Goal: Task Accomplishment & Management: Complete application form

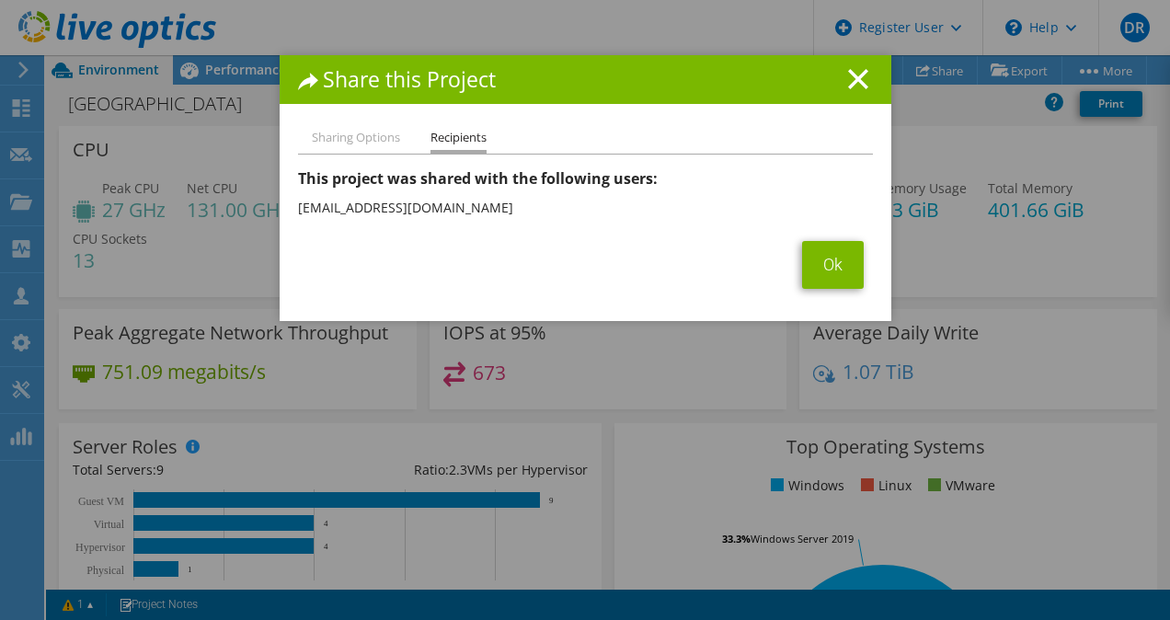
select select "USD"
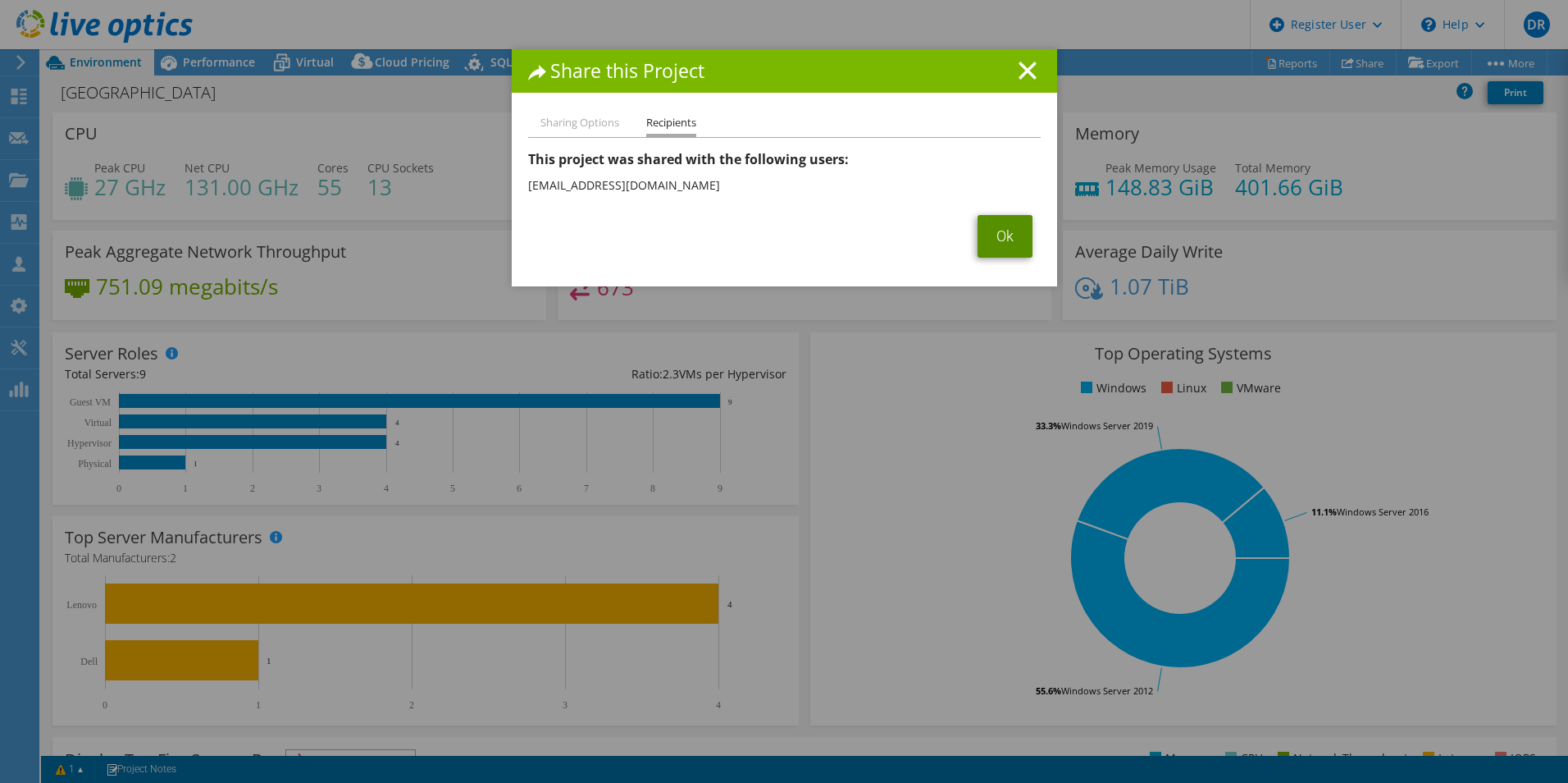
click at [997, 237] on link "Ok" at bounding box center [1006, 236] width 55 height 43
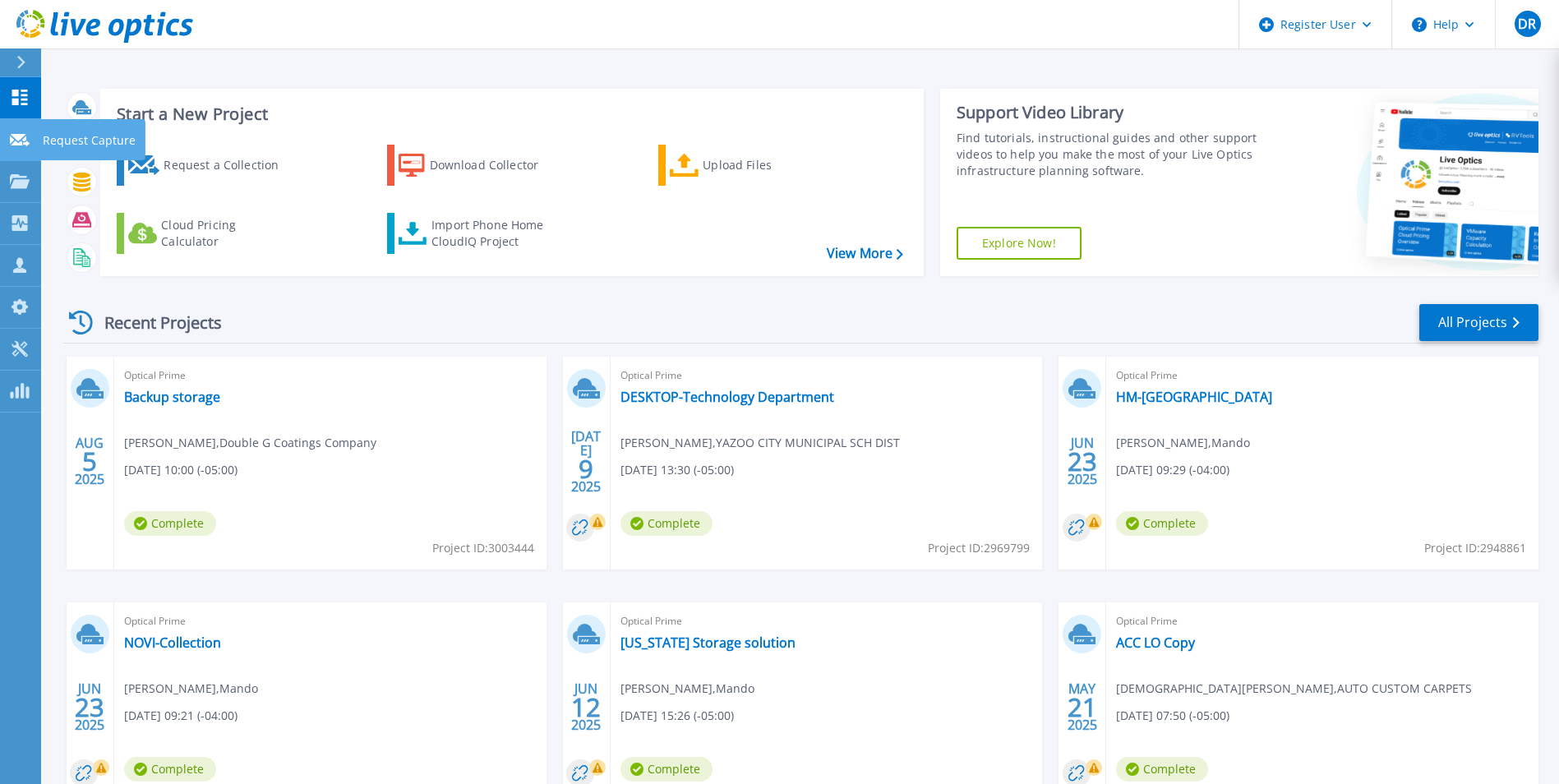
click at [25, 149] on link "Request Capture Request Capture" at bounding box center [21, 139] width 41 height 42
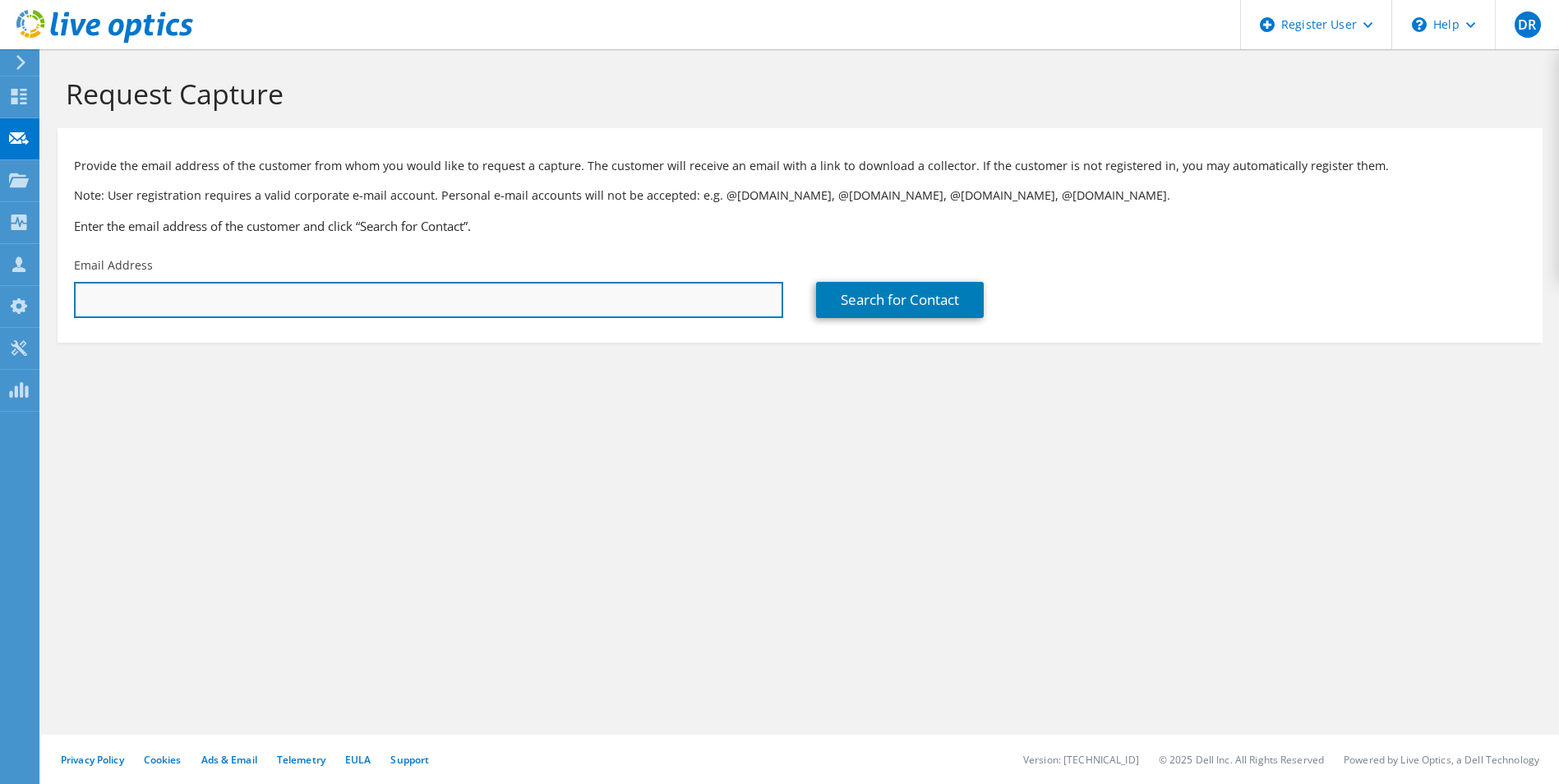
drag, startPoint x: 231, startPoint y: 286, endPoint x: 241, endPoint y: 295, distance: 13.5
click at [232, 286] on input "text" at bounding box center [429, 300] width 709 height 36
paste input "Jack Temple <jacktemple@amridgeuniversity.edu>"
drag, startPoint x: 159, startPoint y: 302, endPoint x: 97, endPoint y: 302, distance: 62.0
click at [97, 302] on input "Jack Temple <jacktemple@amridgeuniversity.edu" at bounding box center [429, 300] width 709 height 36
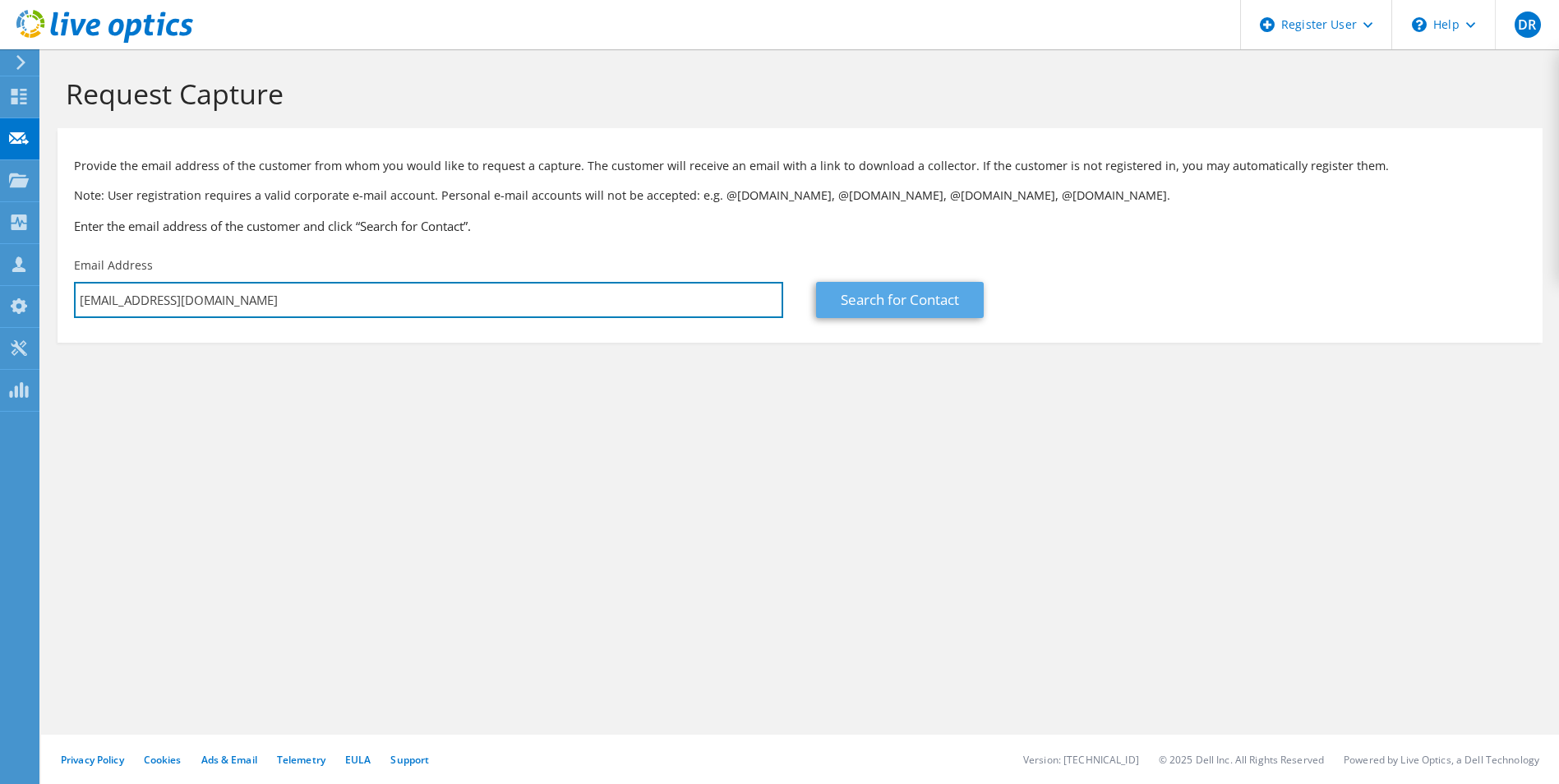
type input "jacktemple@amridgeuniversity.edu"
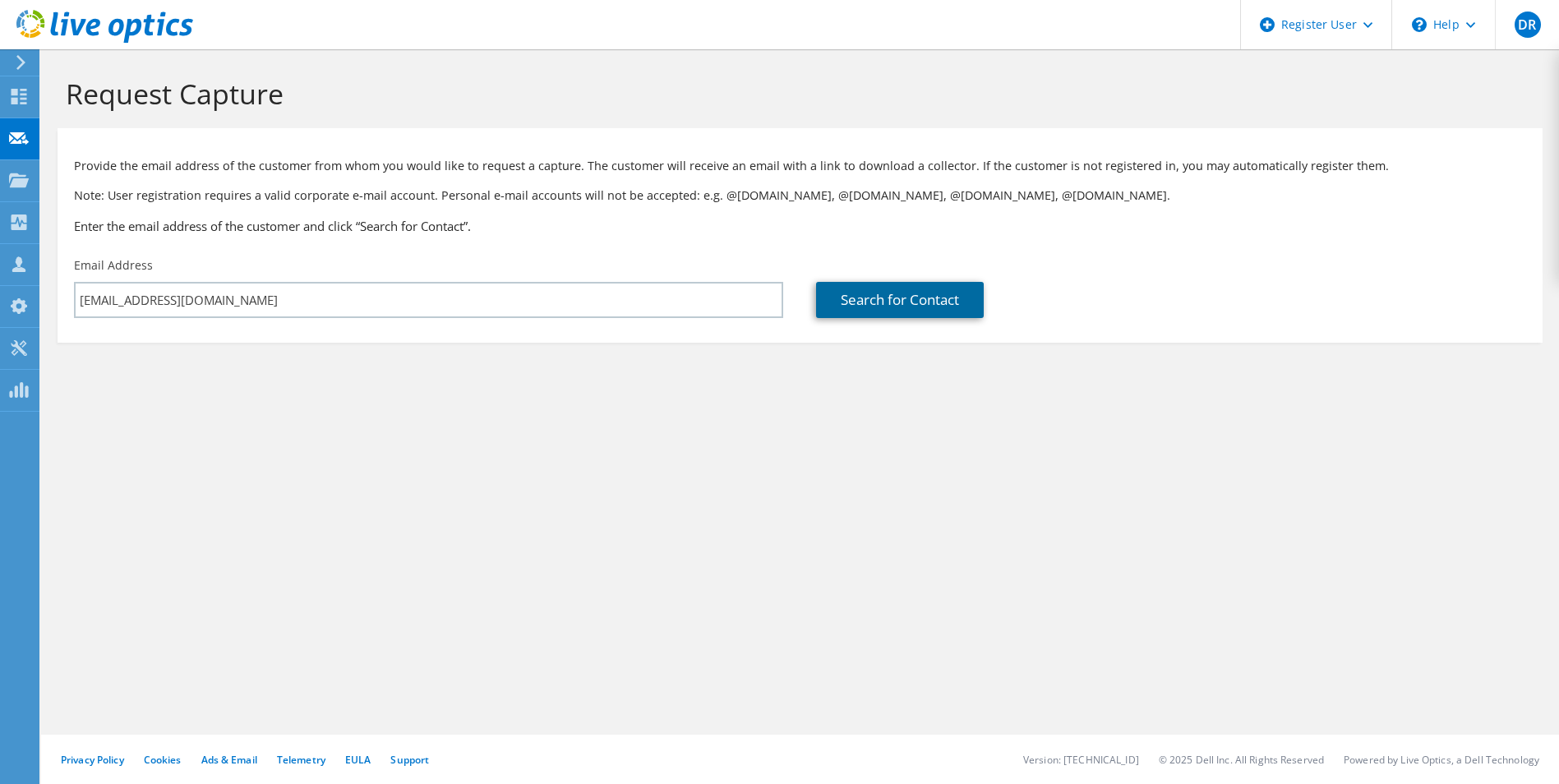
click at [879, 312] on link "Search for Contact" at bounding box center [901, 300] width 168 height 36
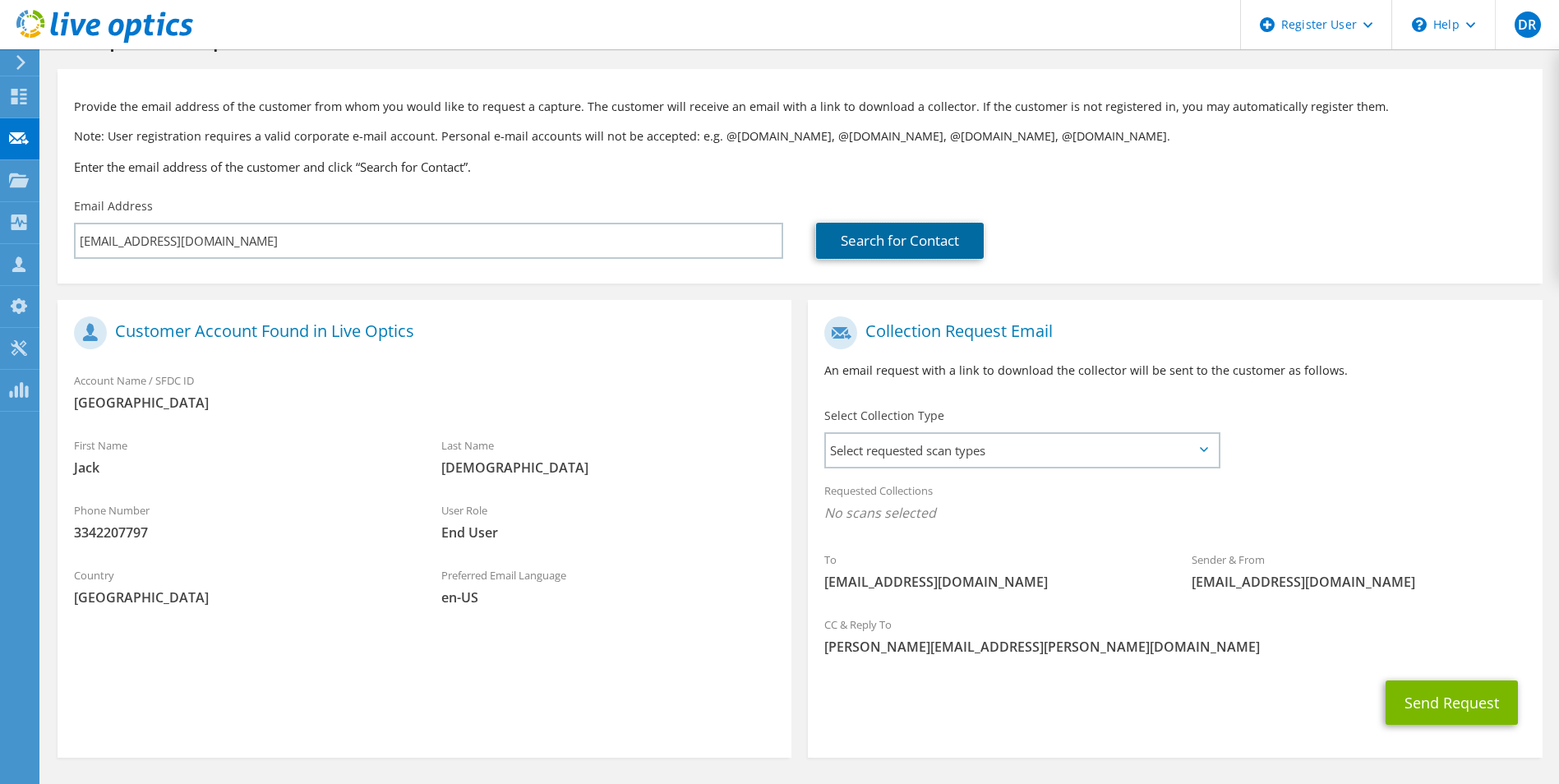
scroll to position [115, 0]
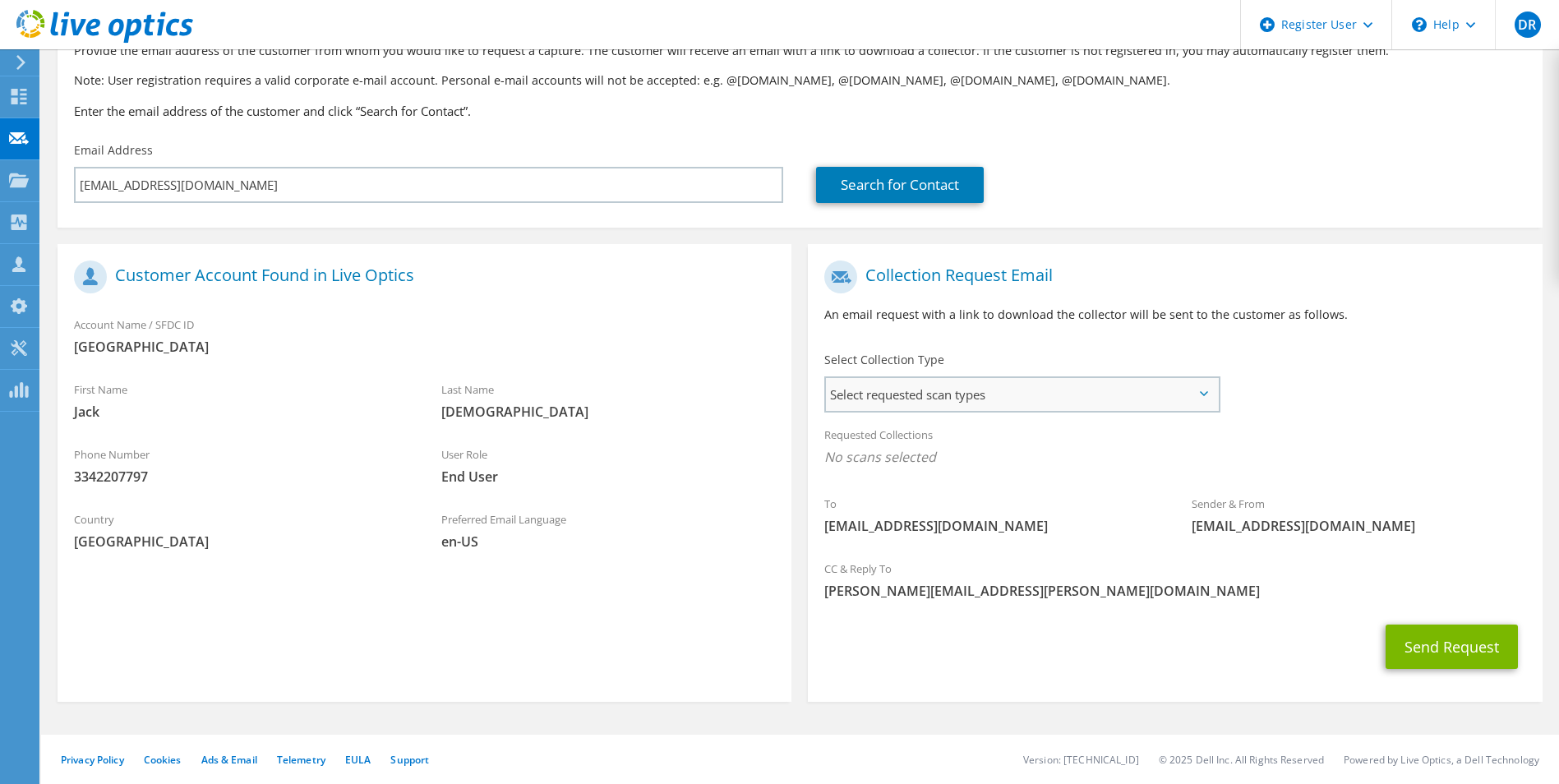
click at [909, 382] on span "Select requested scan types" at bounding box center [1022, 394] width 391 height 33
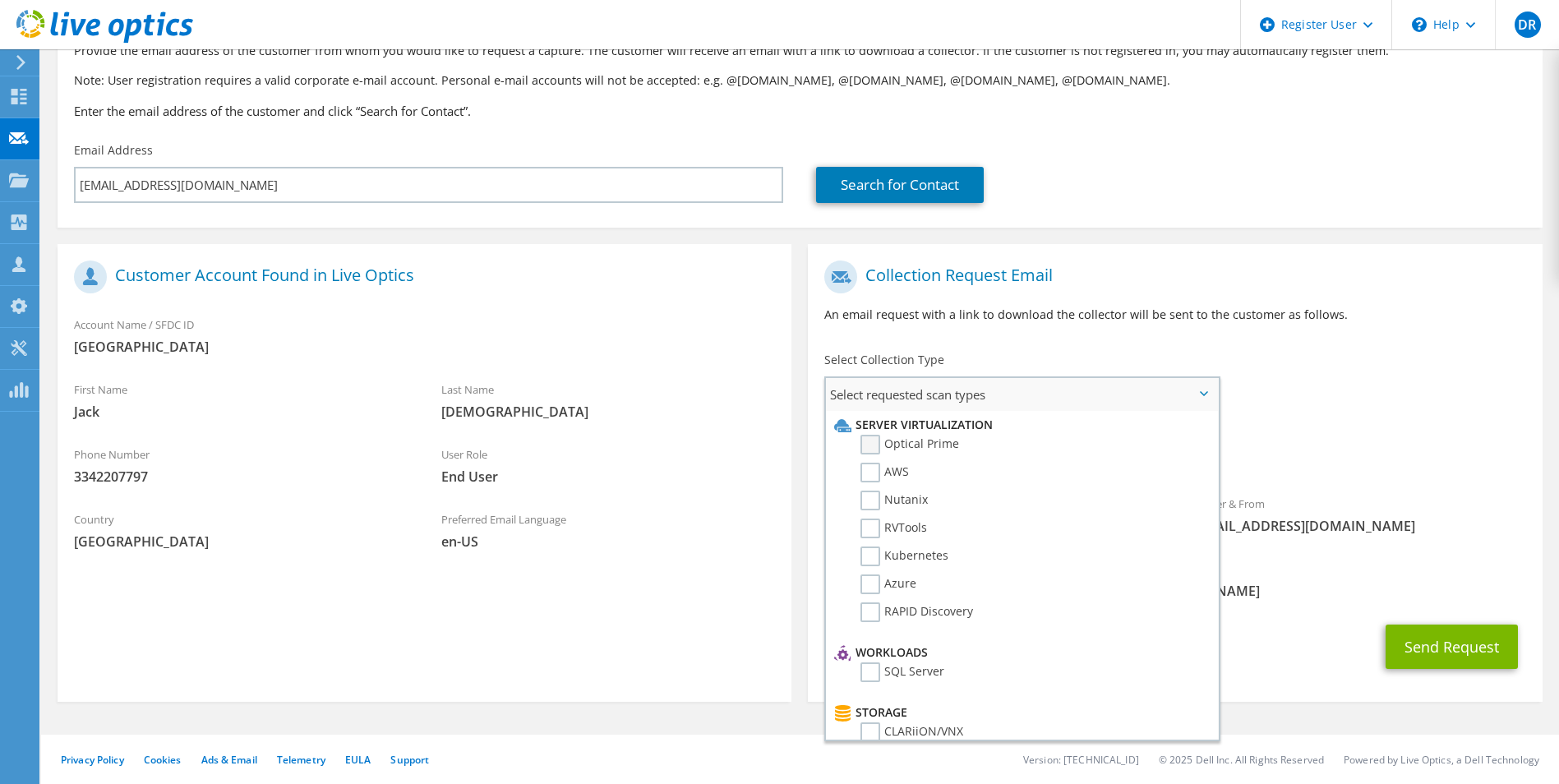
click at [877, 447] on label "Optical Prime" at bounding box center [909, 445] width 98 height 20
click at [0, 0] on input "Optical Prime" at bounding box center [0, 0] width 0 height 0
click at [1236, 370] on div "Select Collection Type Select requested scan types Server Virtualization Optica…" at bounding box center [1021, 380] width 428 height 74
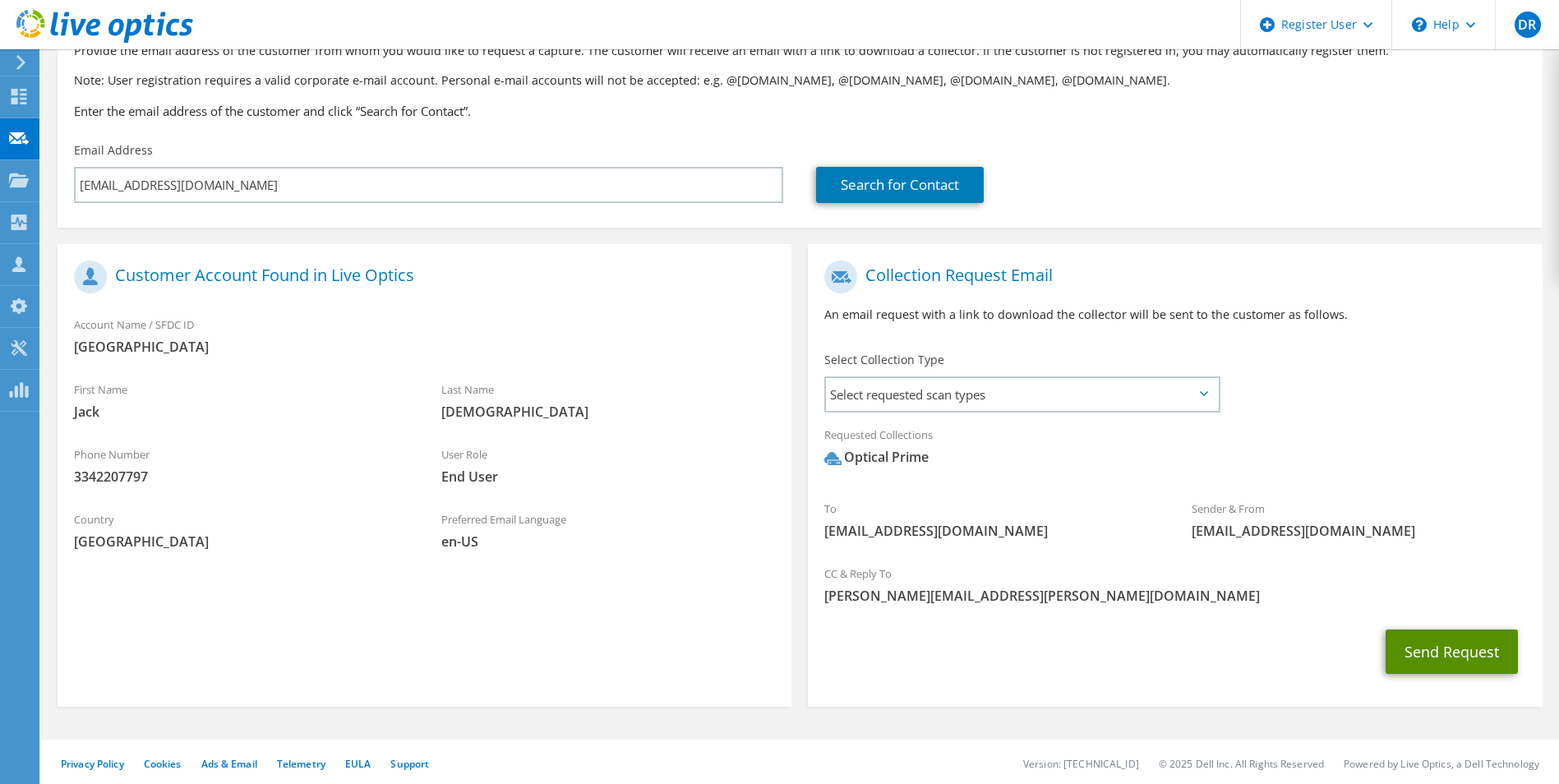
click at [1431, 657] on button "Send Request" at bounding box center [1452, 652] width 132 height 45
